Goal: Task Accomplishment & Management: Complete application form

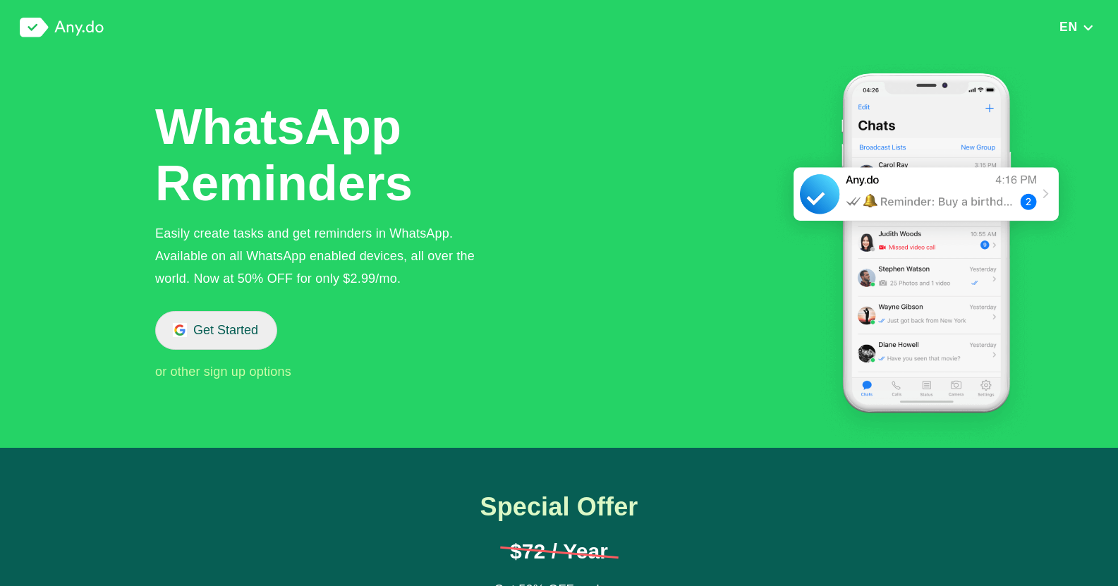
click at [197, 336] on button "Get Started" at bounding box center [216, 330] width 122 height 39
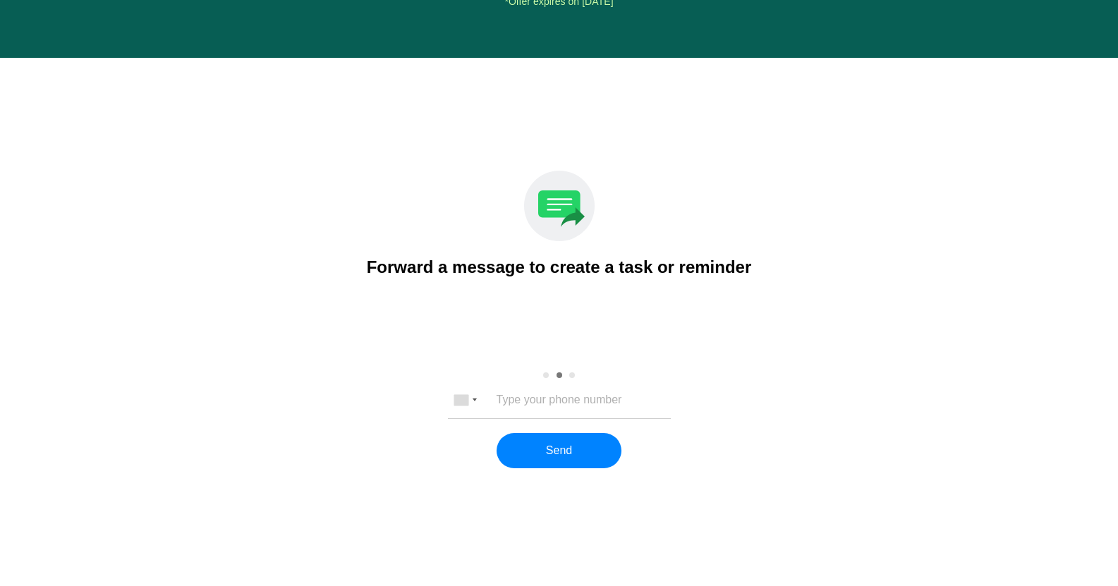
scroll to position [1719, 0]
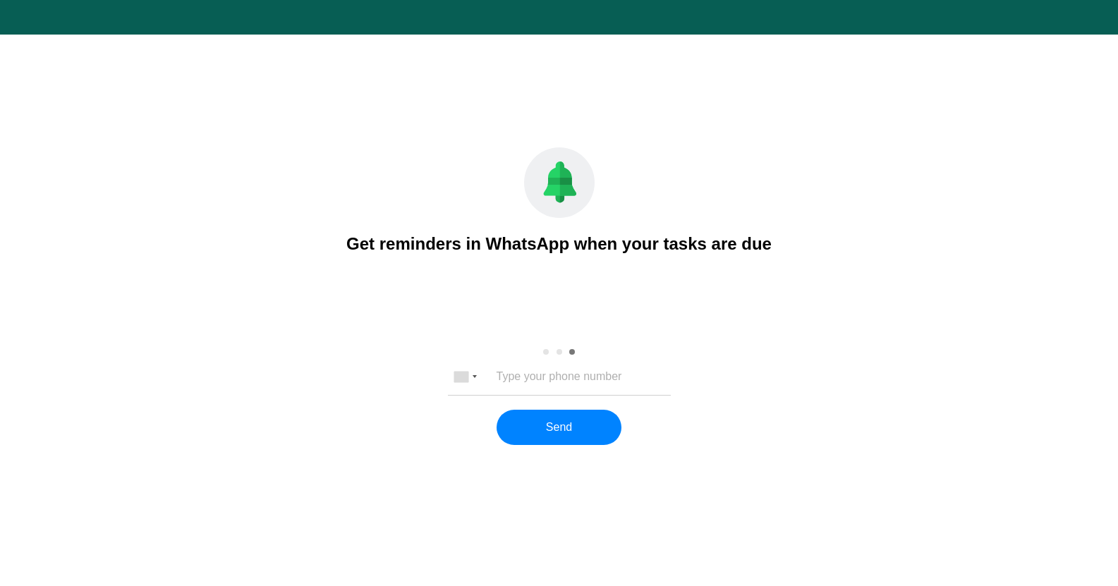
click at [516, 382] on input "tel" at bounding box center [559, 376] width 186 height 13
click at [475, 371] on div at bounding box center [464, 377] width 32 height 34
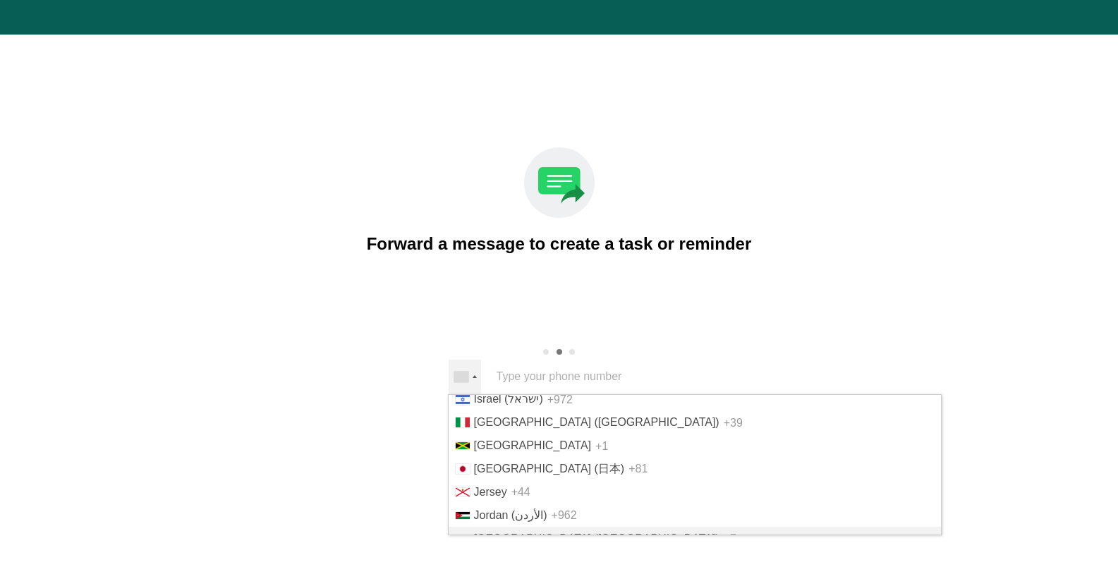
scroll to position [2398, 0]
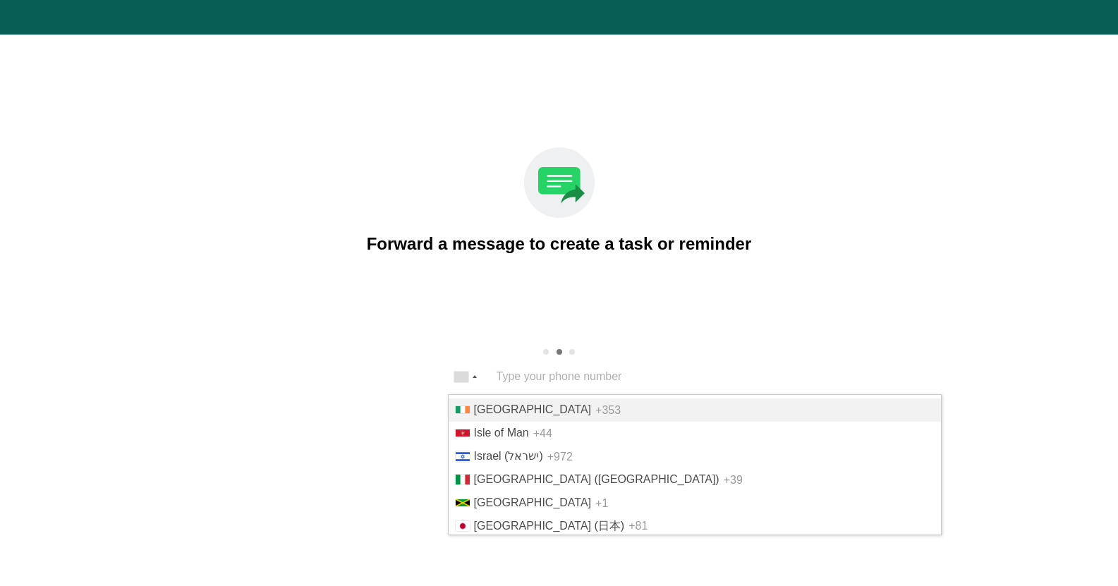
drag, startPoint x: 527, startPoint y: 456, endPoint x: 527, endPoint y: 441, distance: 15.5
click at [595, 415] on span "+353" at bounding box center [607, 409] width 25 height 12
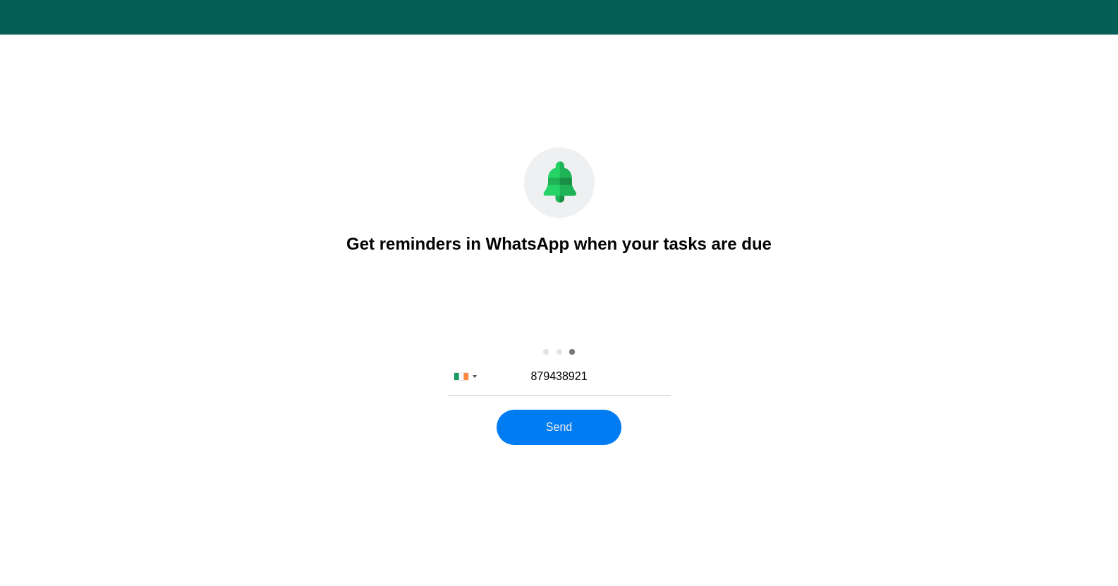
click at [585, 435] on button "Send" at bounding box center [558, 427] width 125 height 35
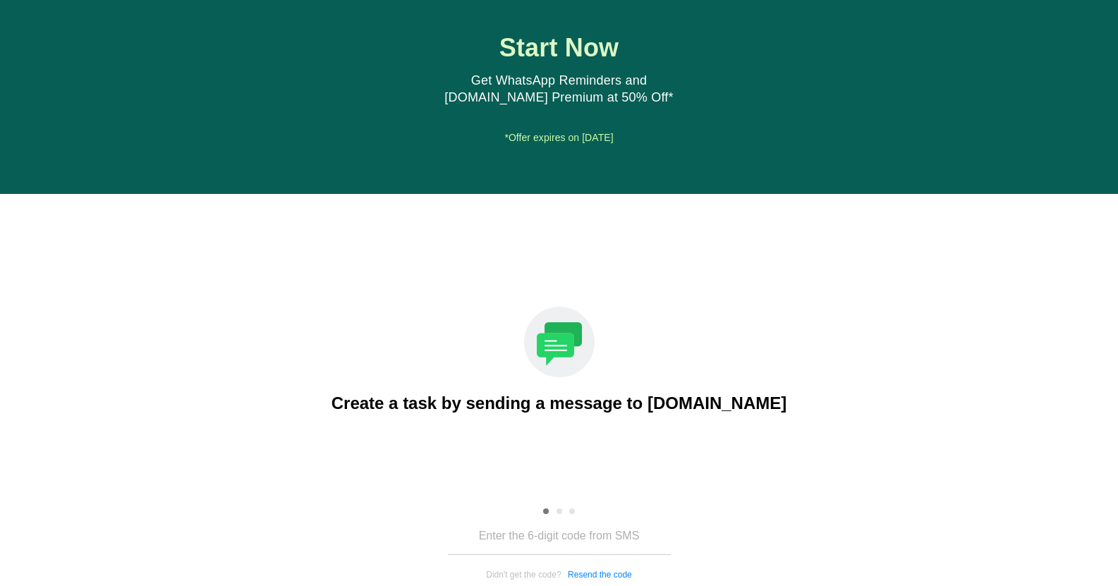
scroll to position [1676, 0]
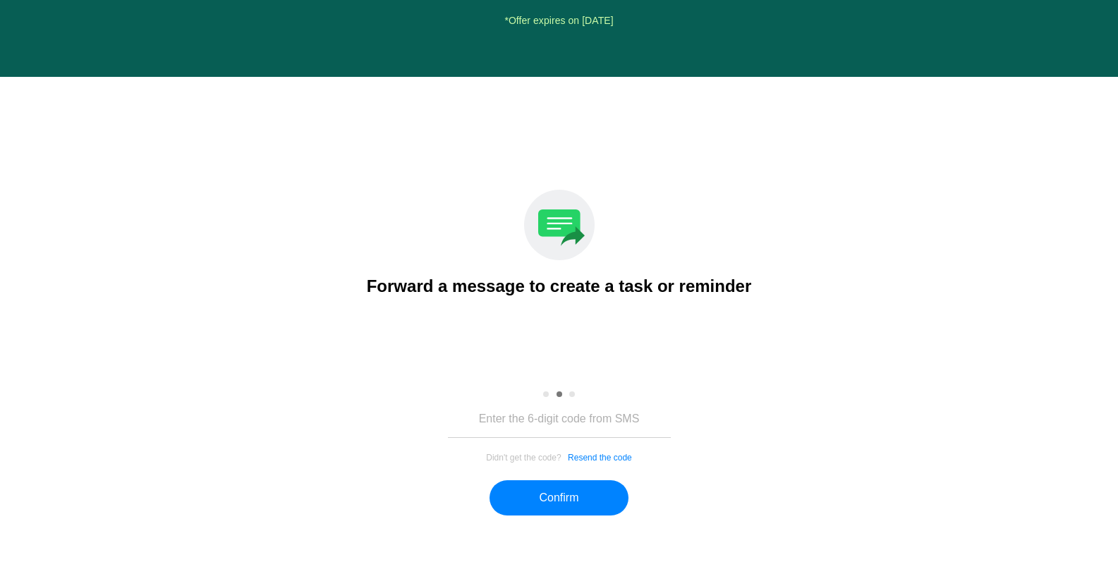
click at [603, 455] on button "Resend the code" at bounding box center [600, 458] width 64 height 10
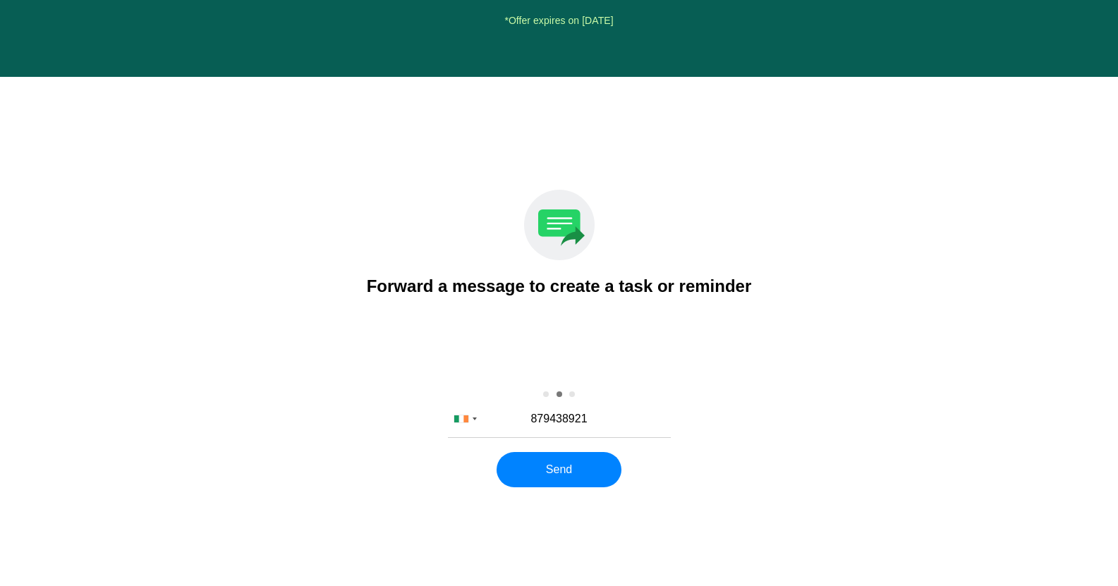
click at [533, 419] on input "879438921" at bounding box center [559, 419] width 186 height 13
click at [548, 474] on button "Send" at bounding box center [558, 469] width 125 height 35
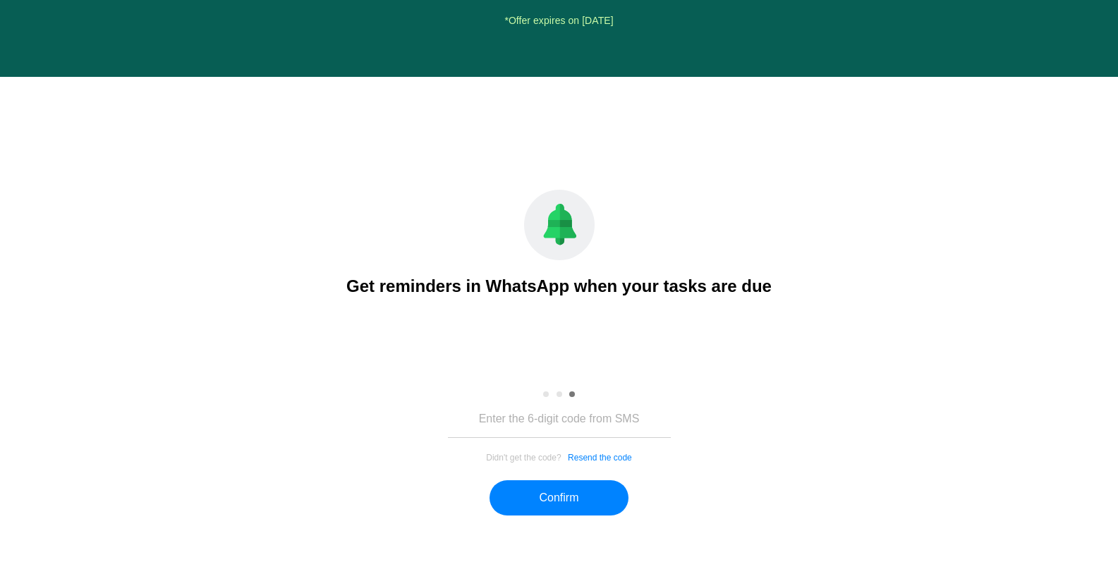
click at [586, 460] on button "Resend the code" at bounding box center [600, 458] width 64 height 10
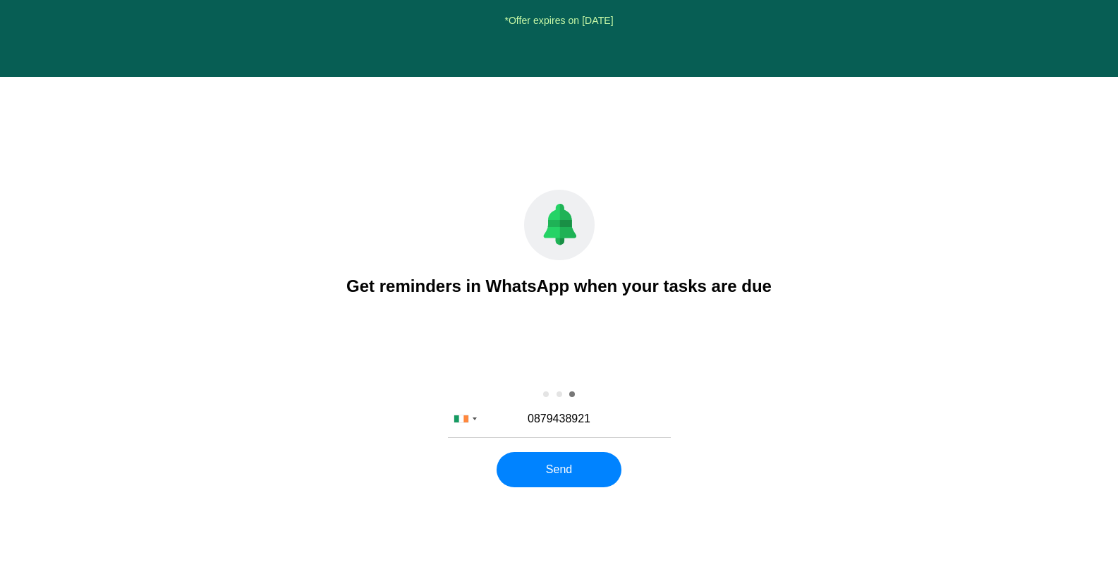
drag, startPoint x: 531, startPoint y: 417, endPoint x: 543, endPoint y: 425, distance: 13.9
click at [532, 417] on input "0879438921" at bounding box center [559, 419] width 186 height 13
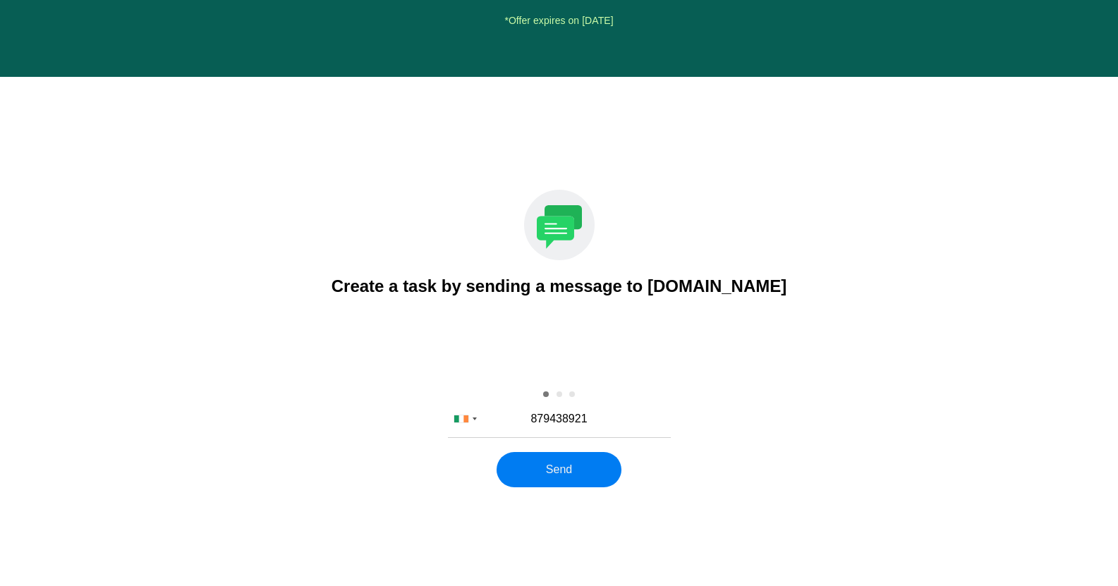
click at [575, 464] on button "Send" at bounding box center [558, 469] width 125 height 35
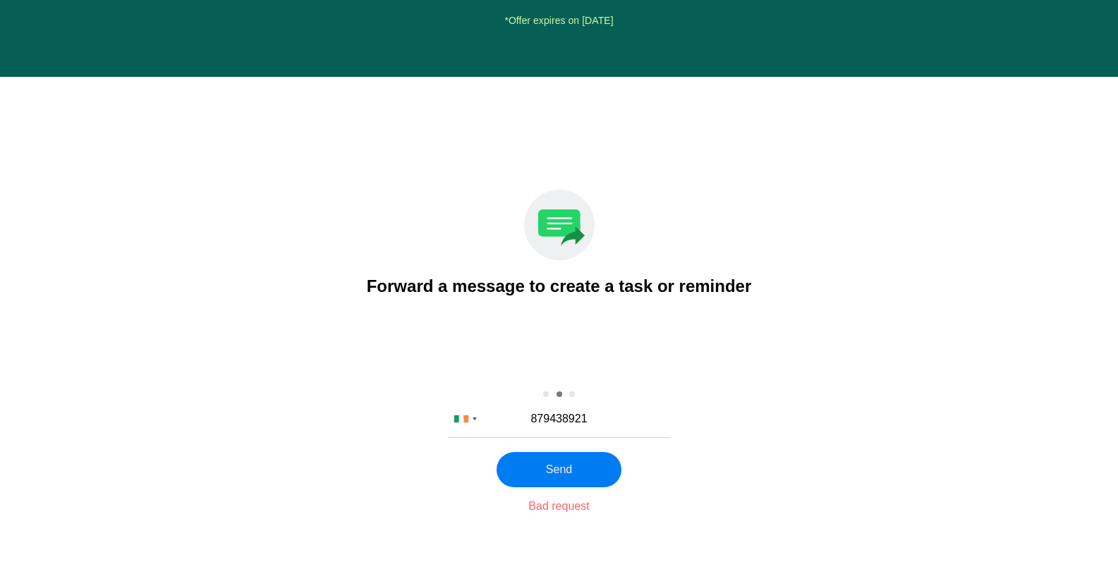
click at [539, 465] on button "Send" at bounding box center [558, 469] width 125 height 35
click at [529, 422] on input "879438921" at bounding box center [559, 419] width 186 height 13
type input "0879438921"
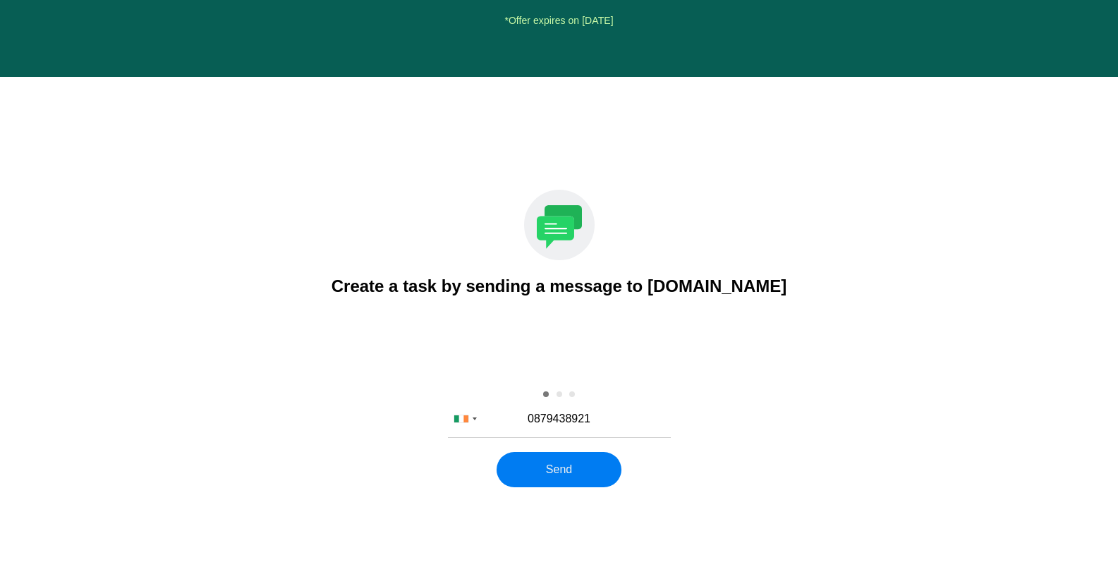
click at [542, 463] on button "Send" at bounding box center [558, 469] width 125 height 35
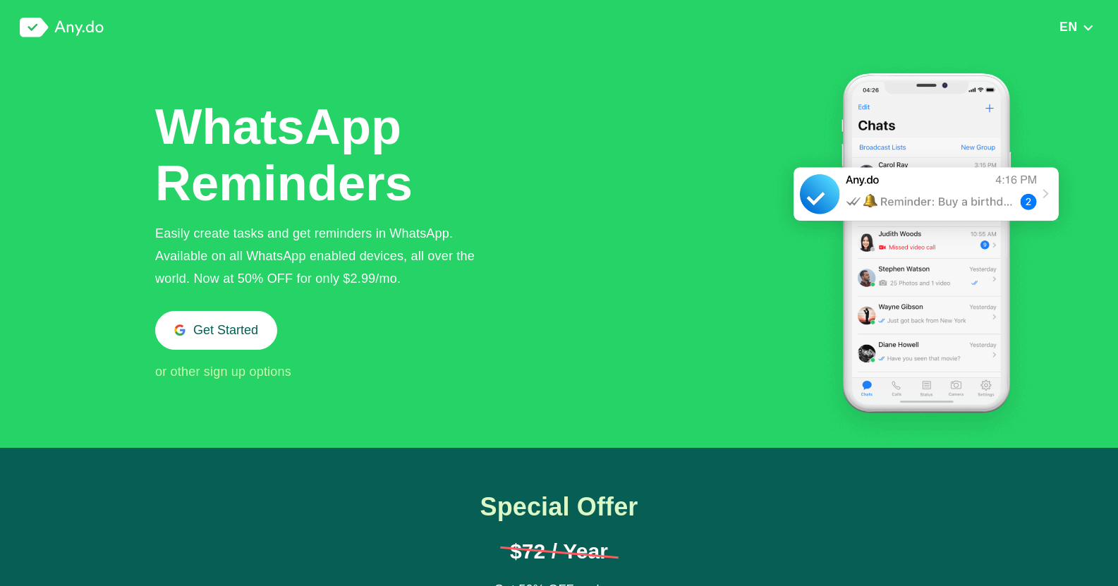
scroll to position [1633, 0]
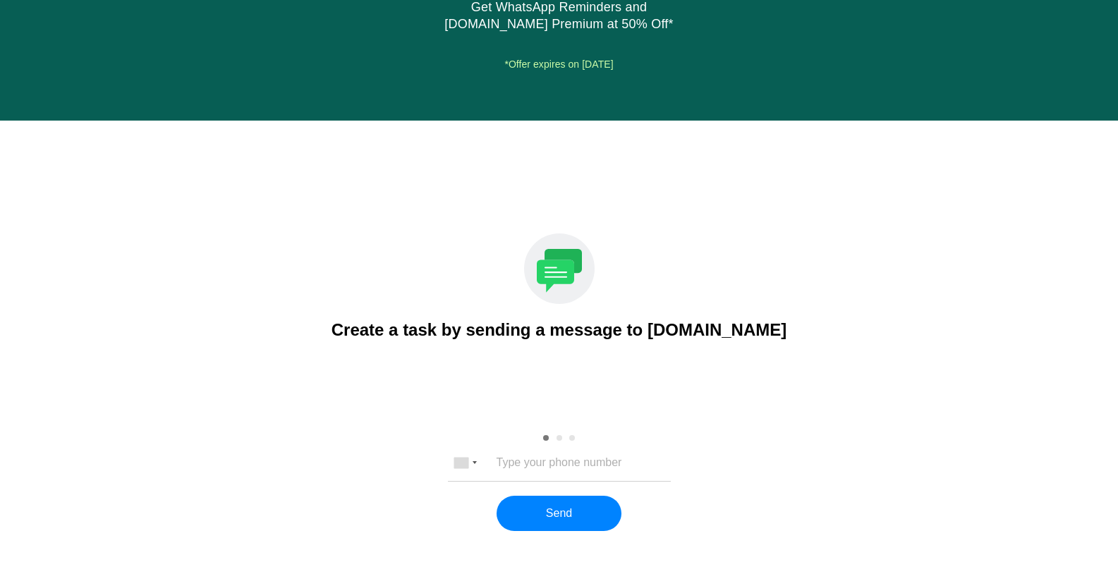
click at [540, 460] on input "tel" at bounding box center [559, 462] width 186 height 13
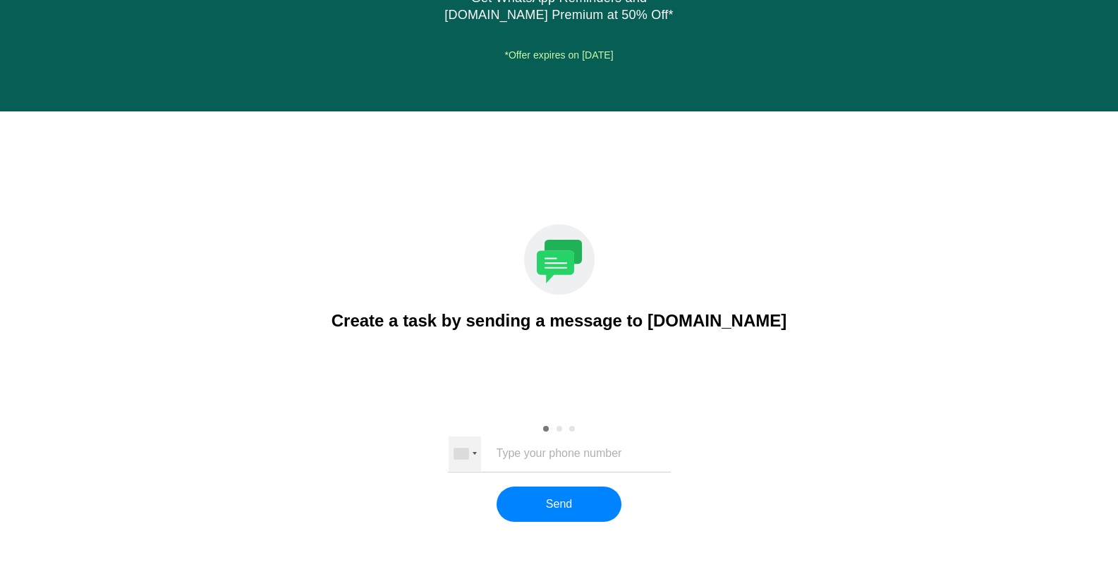
click at [469, 453] on div at bounding box center [464, 454] width 32 height 34
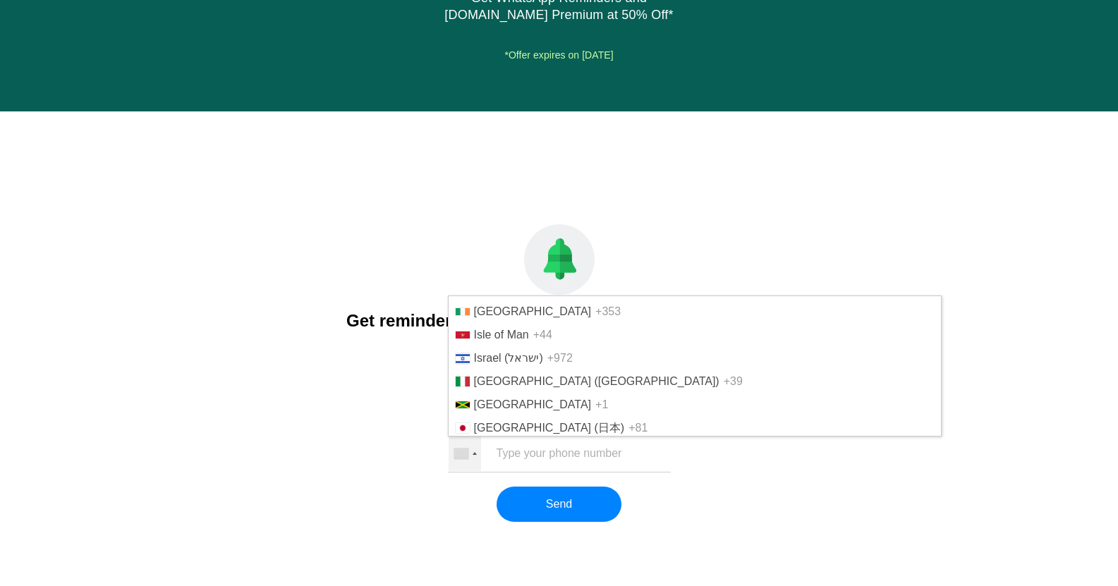
scroll to position [2398, 0]
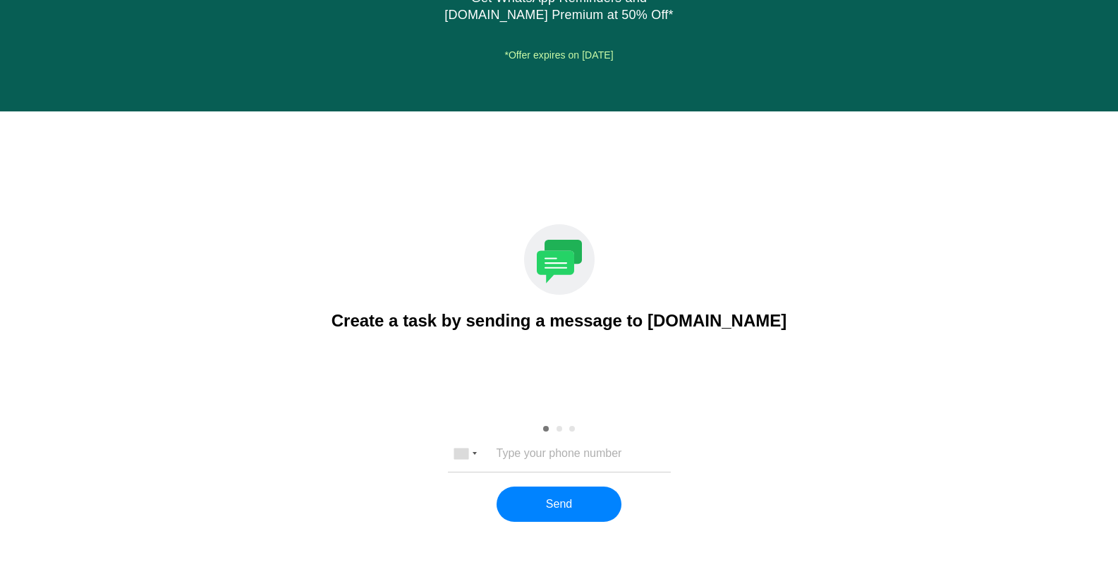
click at [555, 454] on input "tel" at bounding box center [559, 453] width 186 height 13
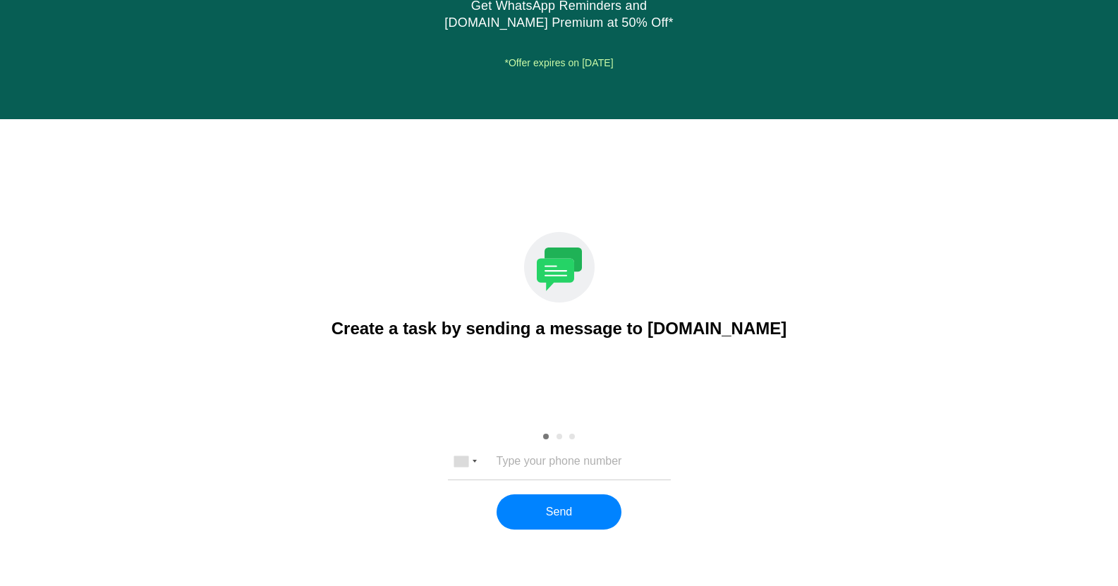
scroll to position [1633, 0]
